Goal: Task Accomplishment & Management: Manage account settings

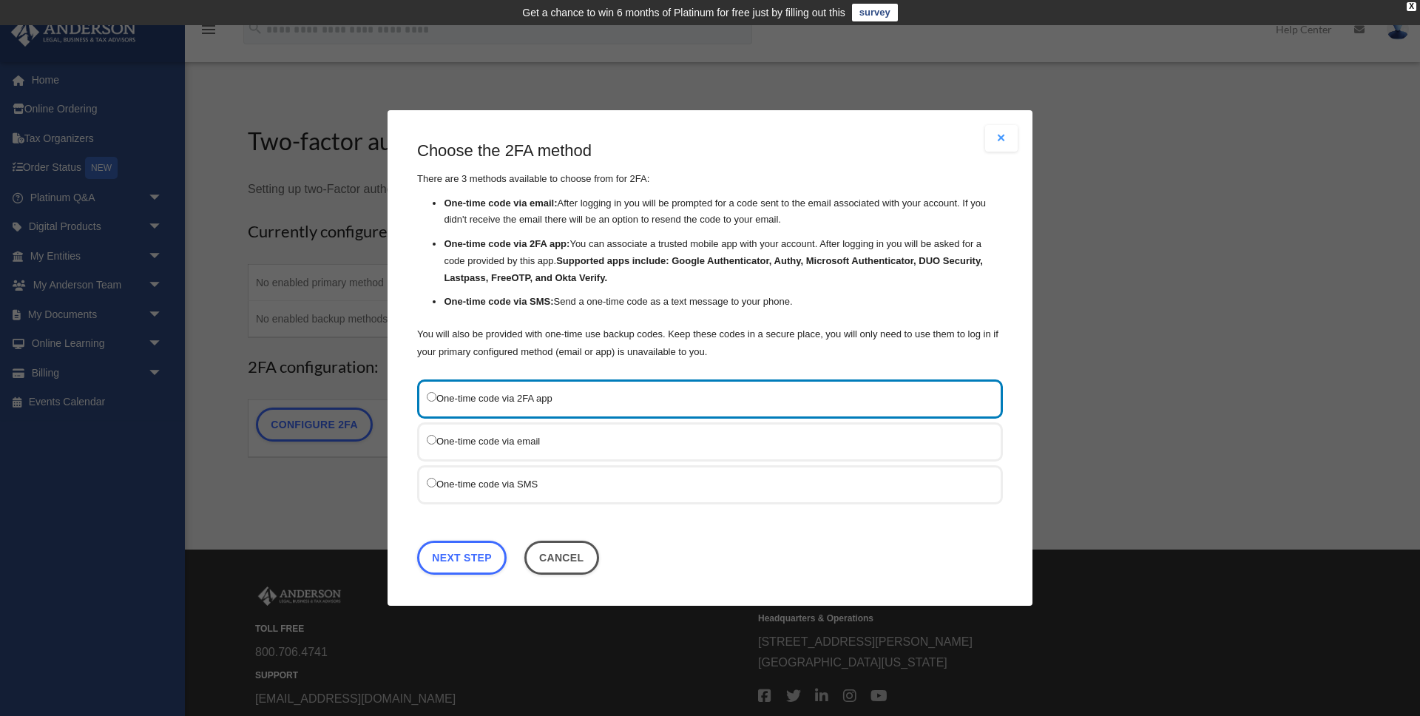
drag, startPoint x: 1003, startPoint y: 137, endPoint x: 994, endPoint y: 141, distance: 10.6
click at [1004, 137] on button "Close modal" at bounding box center [1001, 138] width 33 height 27
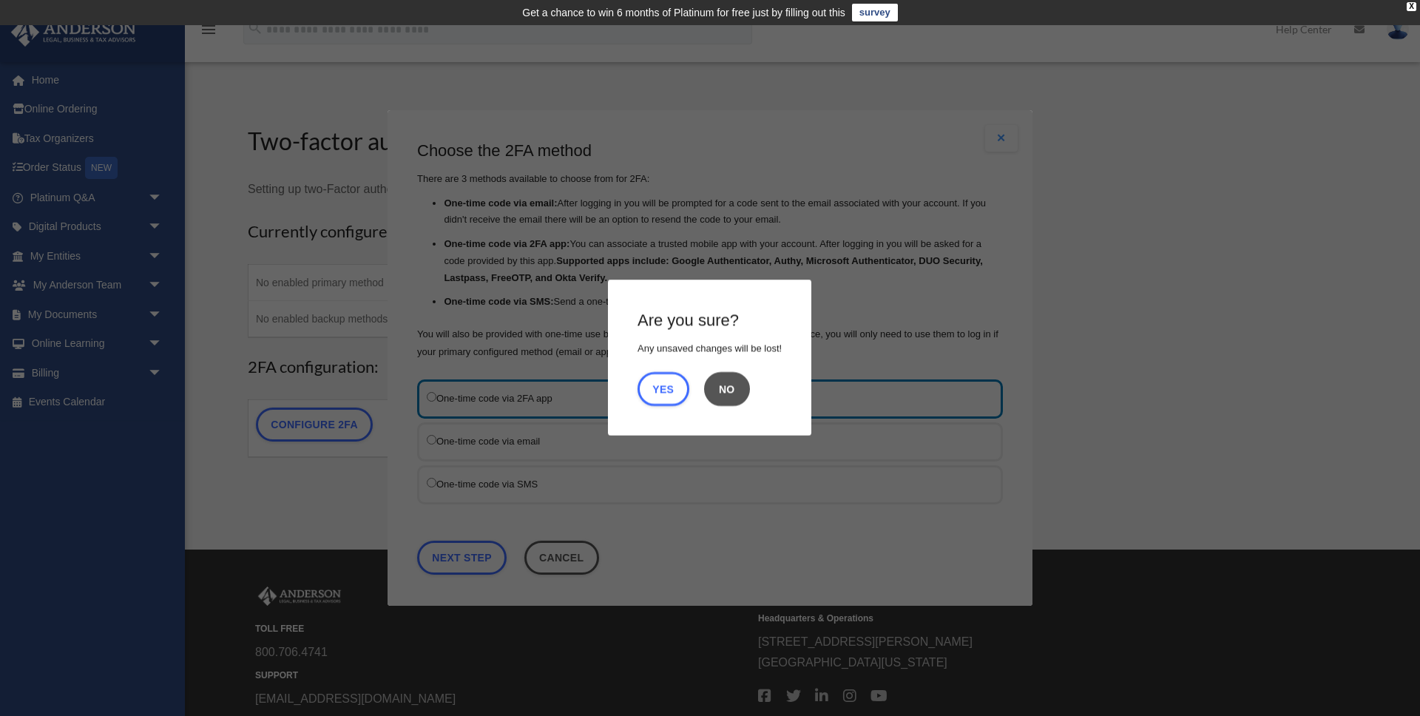
click at [727, 391] on button "No" at bounding box center [727, 389] width 46 height 34
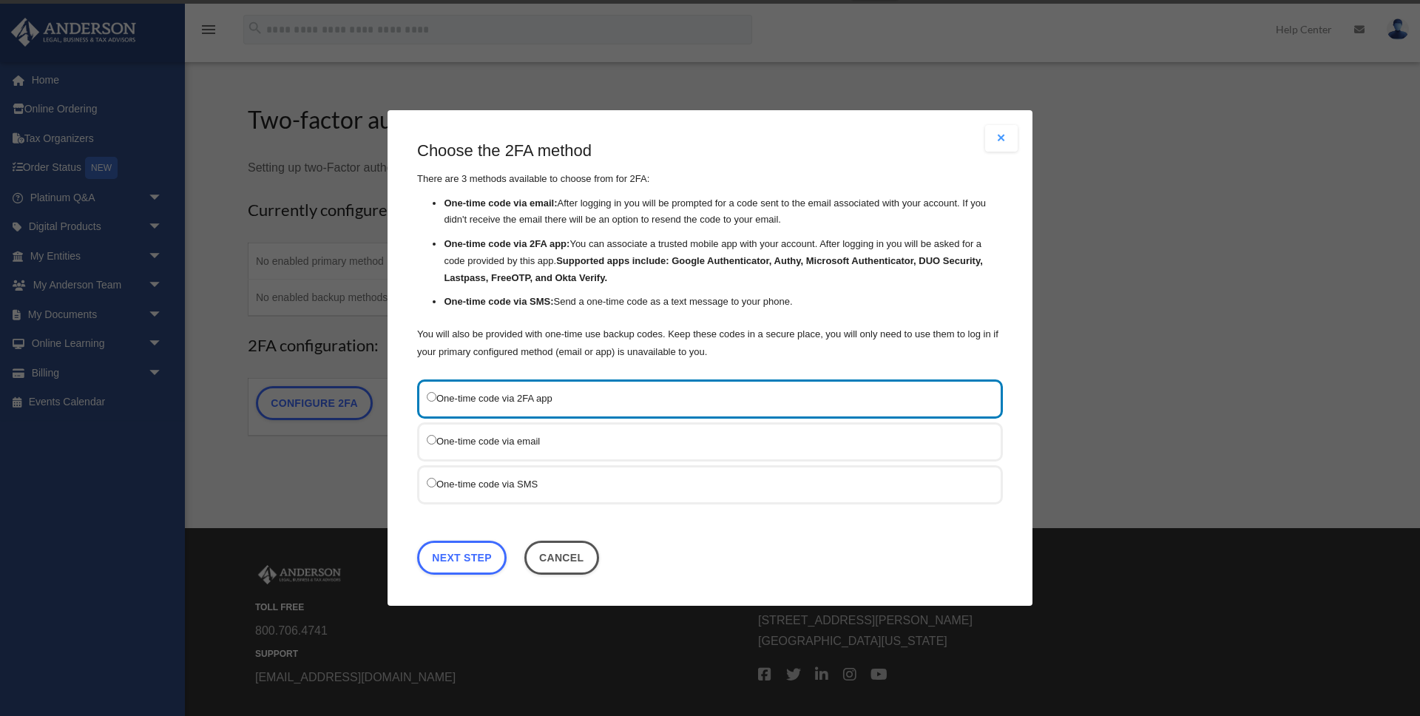
scroll to position [30, 0]
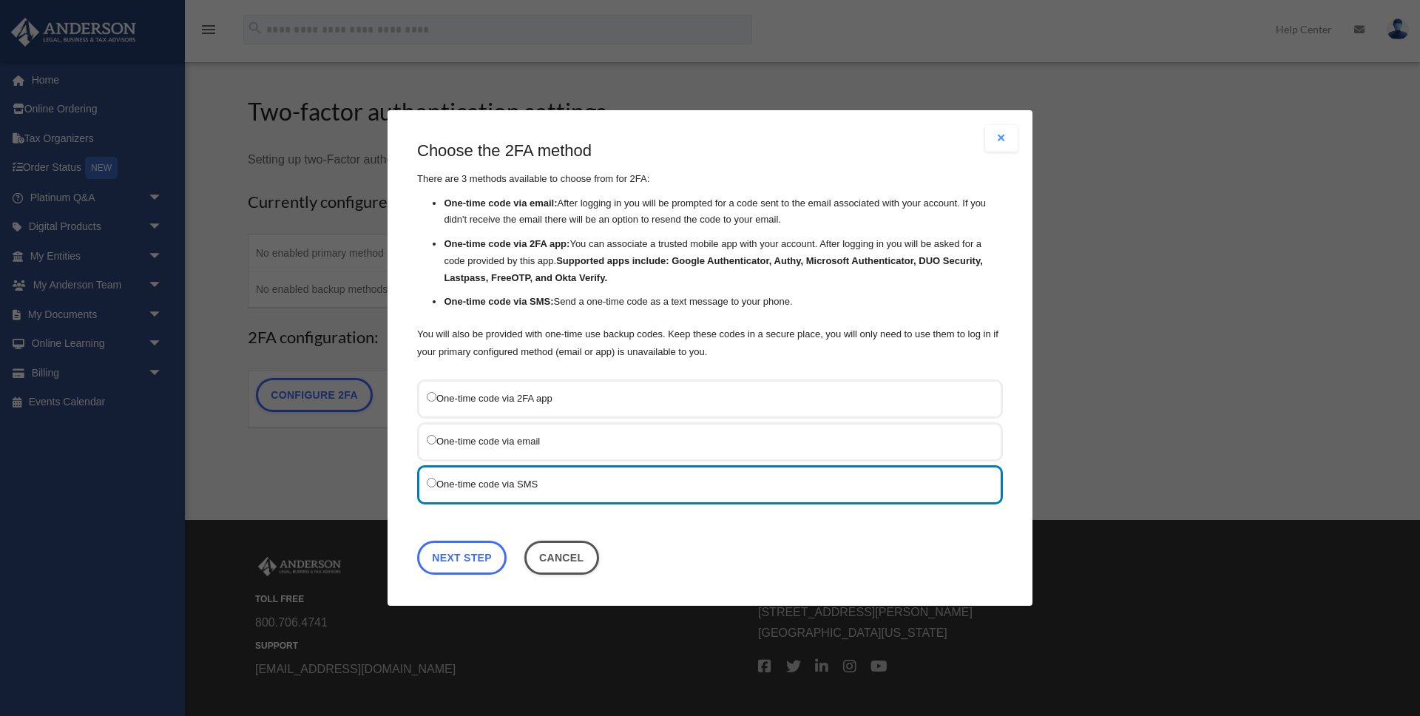
drag, startPoint x: 466, startPoint y: 560, endPoint x: 475, endPoint y: 558, distance: 9.7
click at [467, 560] on link "Next Step" at bounding box center [461, 558] width 89 height 34
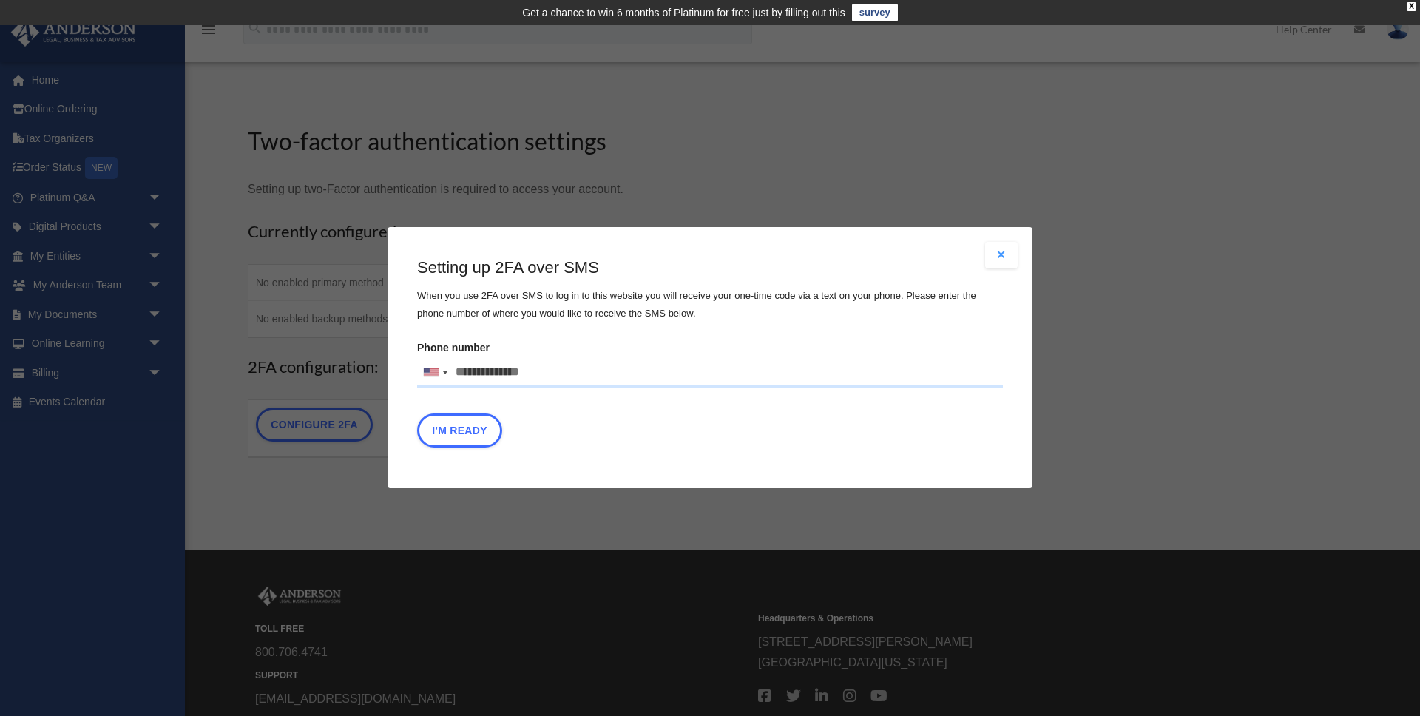
click at [560, 372] on input "Phone number [GEOGRAPHIC_DATA] +1 [GEOGRAPHIC_DATA] +44 [GEOGRAPHIC_DATA] (‫[GE…" at bounding box center [710, 373] width 586 height 30
type input "**********"
click at [453, 434] on button "I'm Ready" at bounding box center [459, 431] width 85 height 34
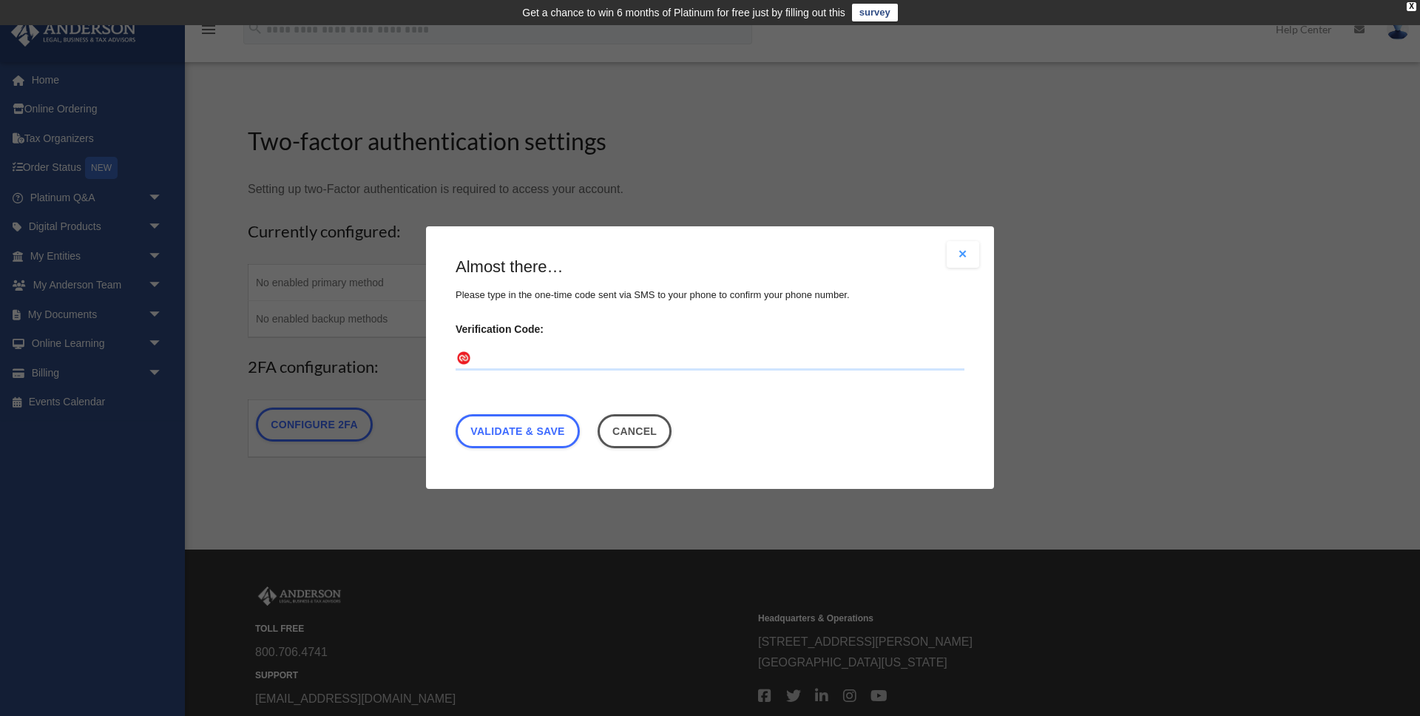
click at [555, 360] on input "Verification Code:" at bounding box center [709, 360] width 509 height 24
paste input "******"
type input "******"
click at [534, 433] on link "Validate & Save" at bounding box center [517, 432] width 124 height 34
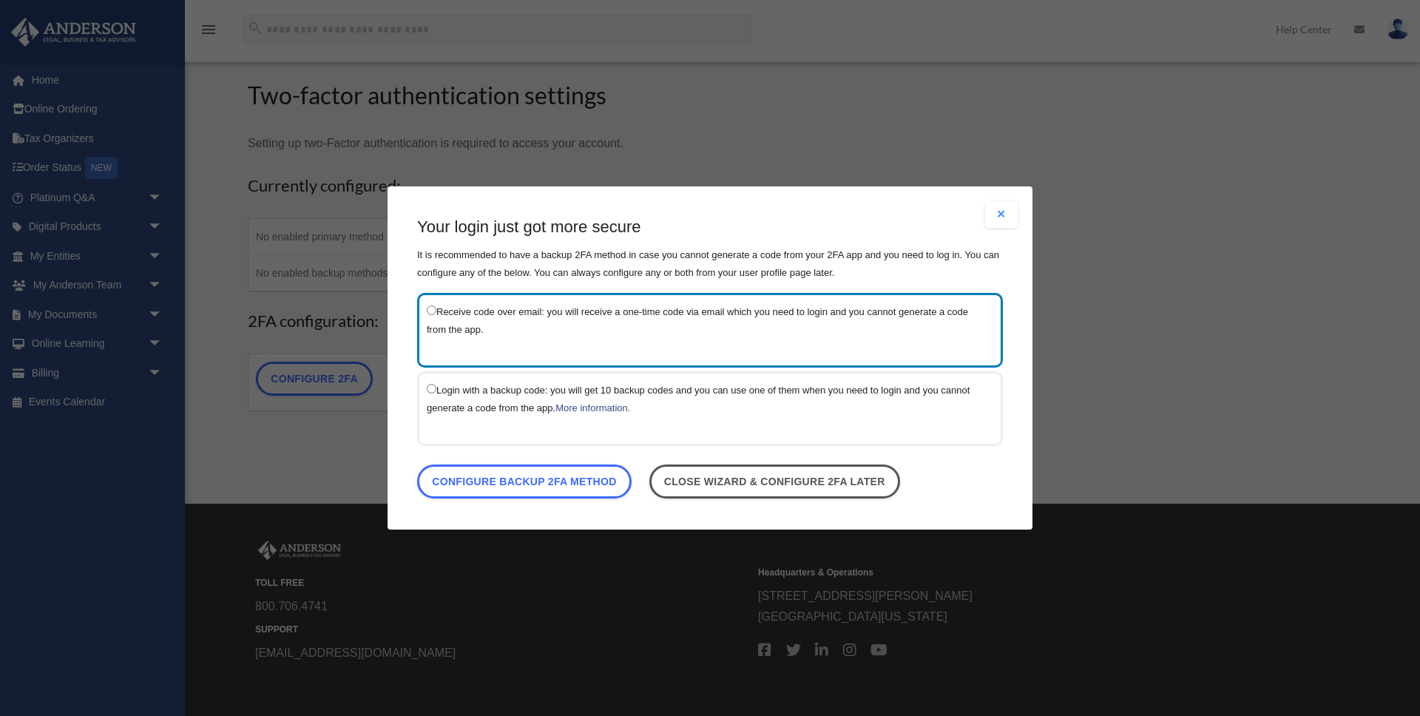
scroll to position [44, 0]
click at [515, 481] on link "Configure backup 2FA method" at bounding box center [524, 481] width 214 height 34
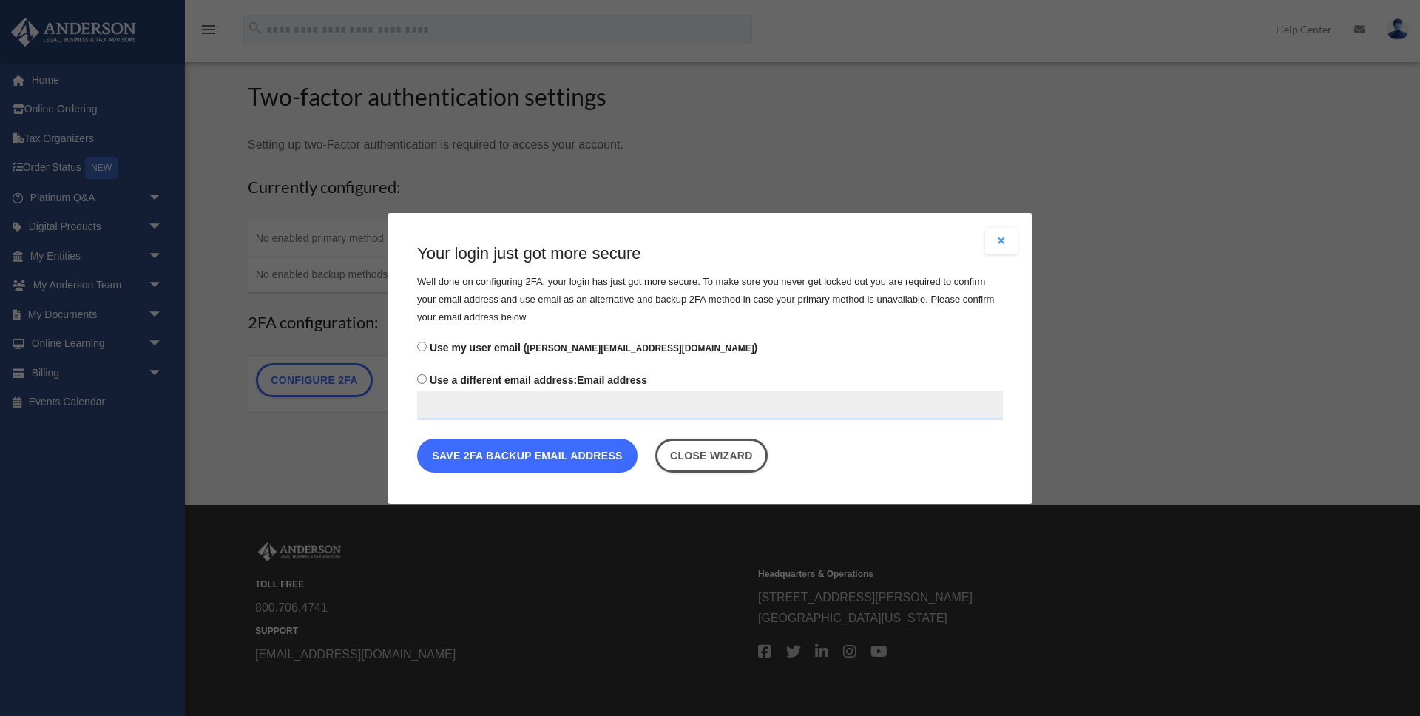
click at [541, 456] on button "Save 2FA backup email address" at bounding box center [527, 455] width 220 height 34
click at [542, 456] on button "Save 2FA backup email address" at bounding box center [527, 455] width 220 height 34
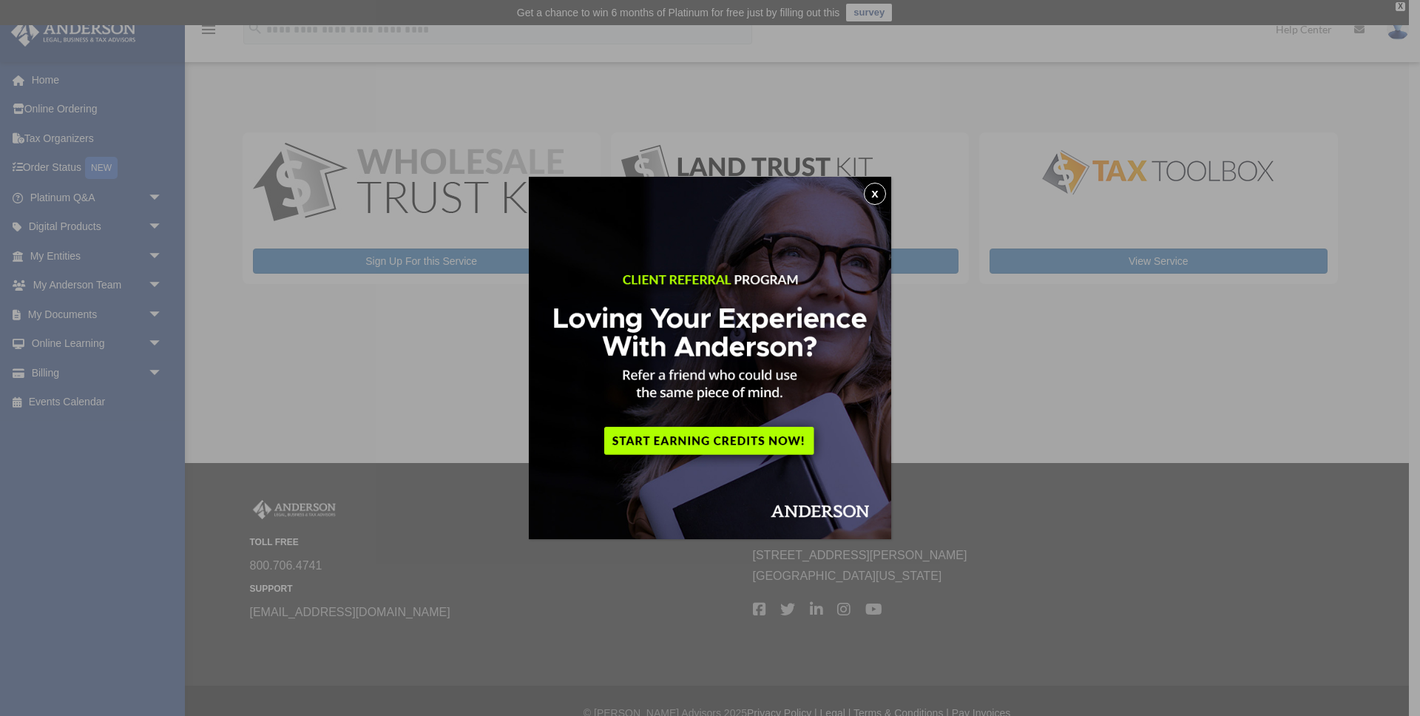
drag, startPoint x: 878, startPoint y: 194, endPoint x: 901, endPoint y: 202, distance: 23.6
click at [882, 194] on button "x" at bounding box center [875, 194] width 22 height 22
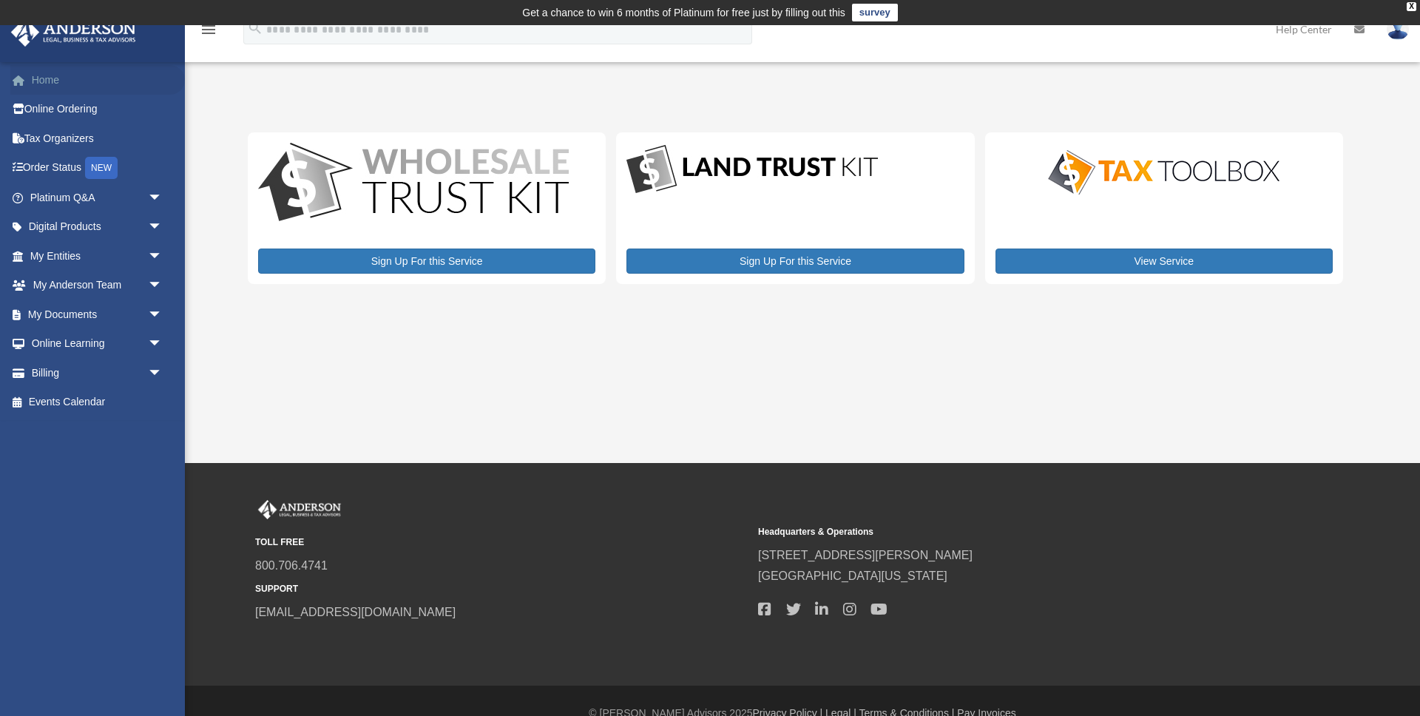
click at [53, 77] on link "Home" at bounding box center [97, 80] width 175 height 30
